Goal: Transaction & Acquisition: Purchase product/service

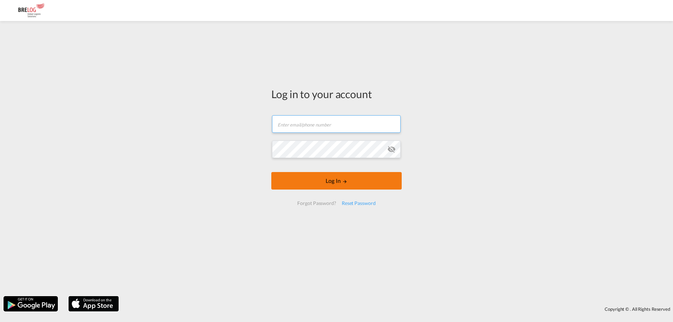
type input "[PERSON_NAME][EMAIL_ADDRESS][DOMAIN_NAME]"
click at [321, 183] on button "Log In" at bounding box center [336, 181] width 130 height 18
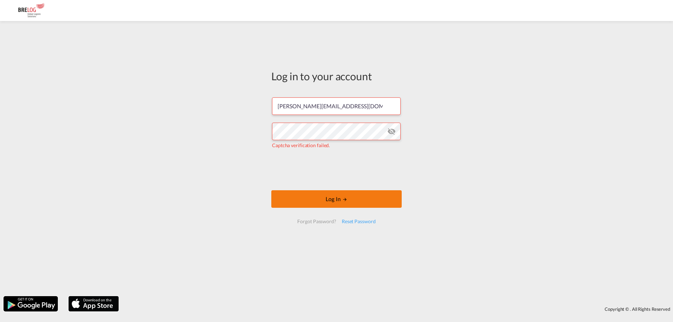
click at [366, 206] on button "Log In" at bounding box center [336, 199] width 130 height 18
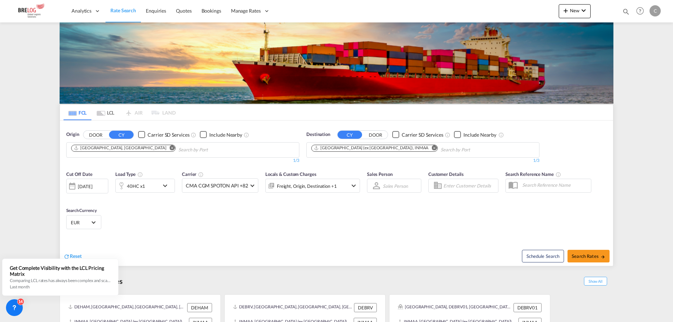
click at [170, 145] on md-icon "Remove" at bounding box center [172, 147] width 5 height 5
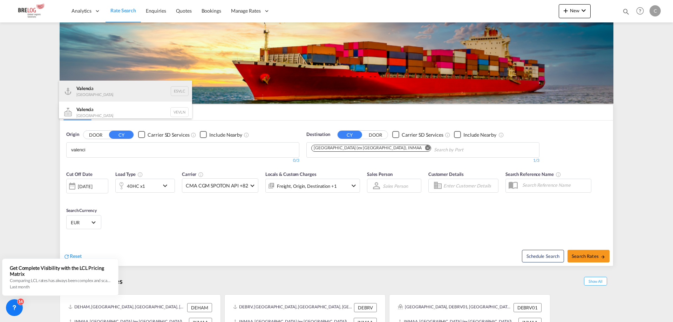
type input "valenci"
click at [124, 88] on div "Valenci a [GEOGRAPHIC_DATA] ESVLC" at bounding box center [125, 91] width 133 height 21
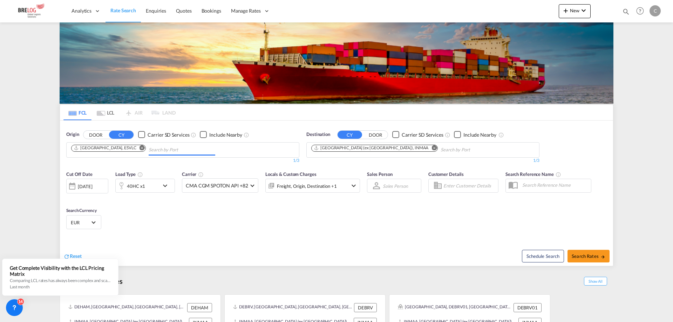
drag, startPoint x: 377, startPoint y: 74, endPoint x: 384, endPoint y: 77, distance: 7.7
click at [431, 145] on md-icon "Remove" at bounding box center [433, 147] width 5 height 5
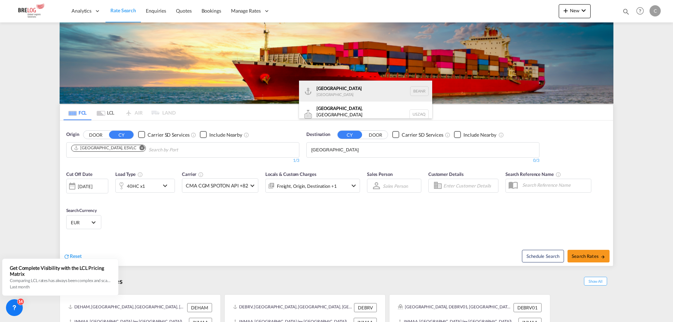
type input "[GEOGRAPHIC_DATA]"
click at [378, 91] on div "[GEOGRAPHIC_DATA] [GEOGRAPHIC_DATA] BEANR" at bounding box center [365, 91] width 133 height 21
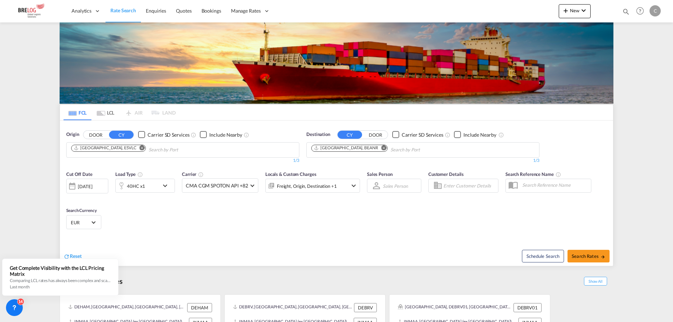
click at [92, 183] on div "[DATE]" at bounding box center [85, 186] width 14 height 6
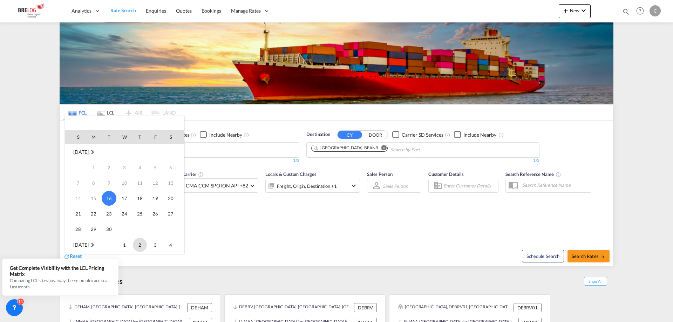
click at [139, 246] on span "2" at bounding box center [140, 245] width 14 height 14
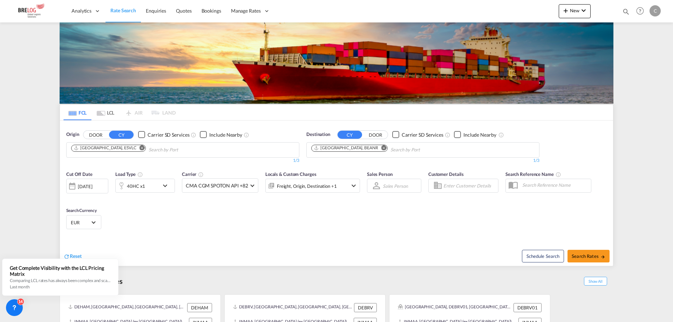
click at [161, 179] on div "40HC x1" at bounding box center [145, 186] width 60 height 14
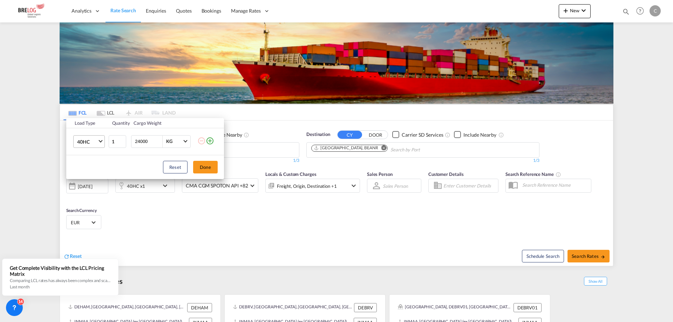
click at [104, 142] on td "40HC 20GP 40GP 40HC 45HC 20RE 40RE 40HR 20OT 40OT 20FR 40FR 40NR 20NR 45S 20TK …" at bounding box center [87, 141] width 42 height 27
click at [103, 142] on md-select-value "40HC" at bounding box center [90, 142] width 28 height 12
click at [92, 109] on md-option "20GP" at bounding box center [95, 107] width 48 height 17
click at [139, 142] on input "24000" at bounding box center [148, 142] width 28 height 12
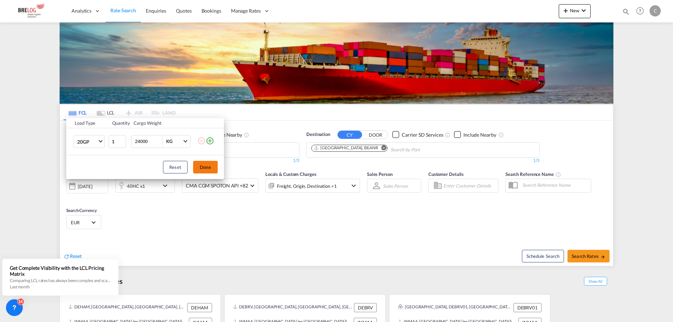
click at [200, 170] on button "Done" at bounding box center [205, 167] width 25 height 13
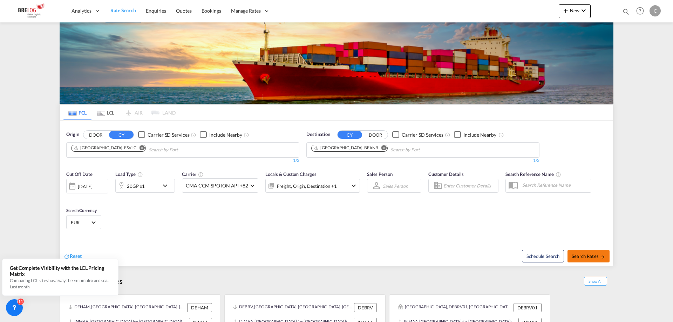
click at [588, 253] on span "Search Rates" at bounding box center [588, 256] width 34 height 6
type input "ESVLC to BEANR / [DATE]"
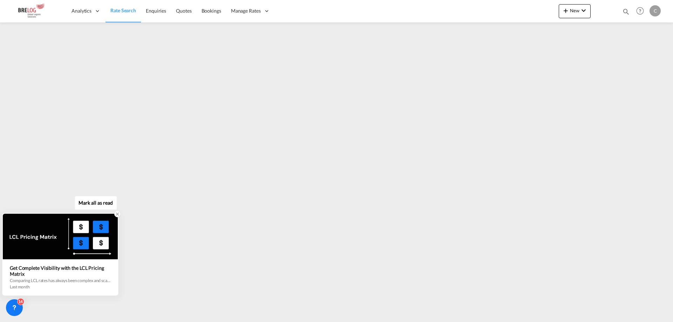
click at [118, 214] on icon at bounding box center [117, 214] width 2 height 2
